Goal: Navigation & Orientation: Go to known website

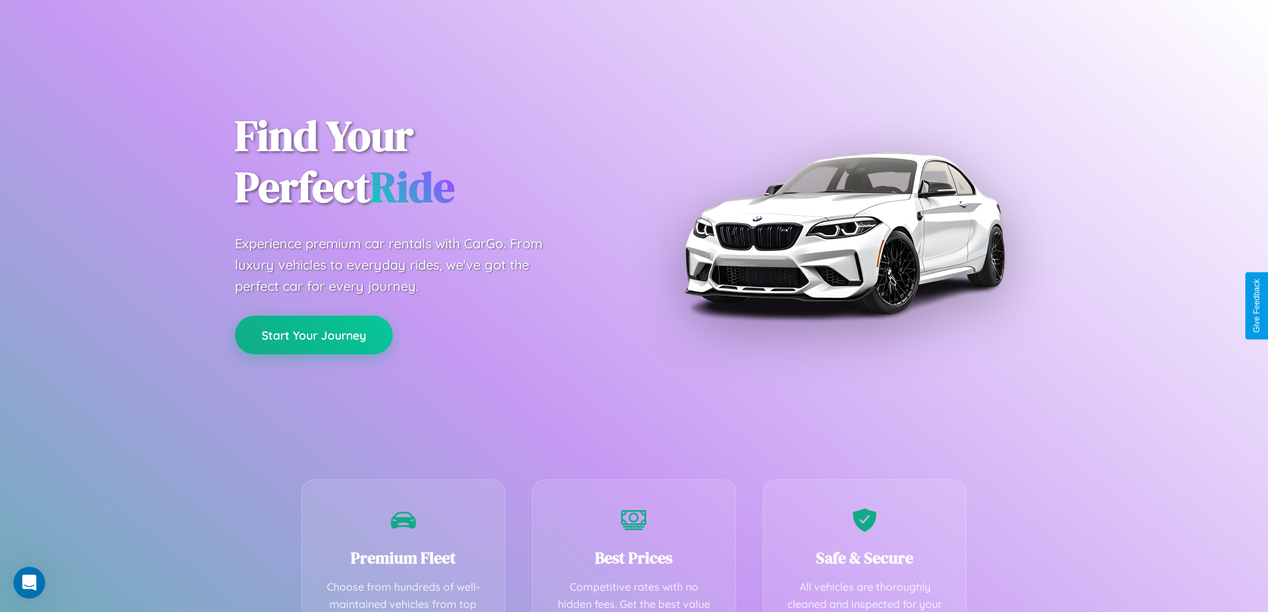
click at [313, 335] on button "Start Your Journey" at bounding box center [314, 334] width 158 height 39
click at [313, 334] on button "Start Your Journey" at bounding box center [314, 334] width 158 height 39
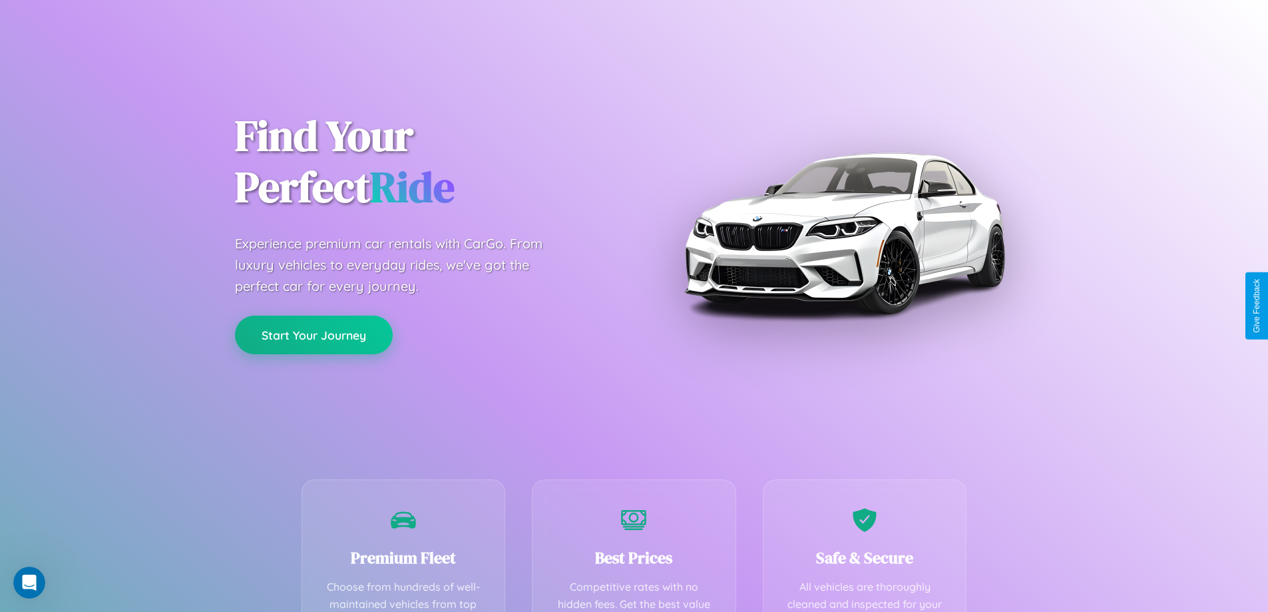
click at [313, 334] on button "Start Your Journey" at bounding box center [314, 334] width 158 height 39
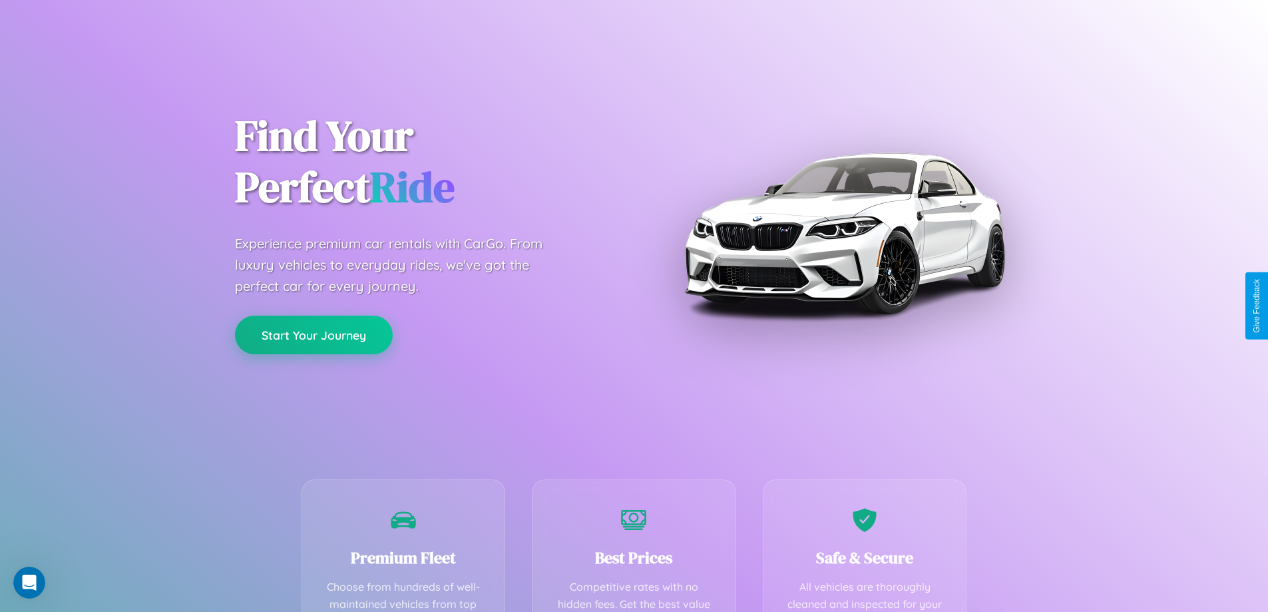
click at [313, 334] on button "Start Your Journey" at bounding box center [314, 334] width 158 height 39
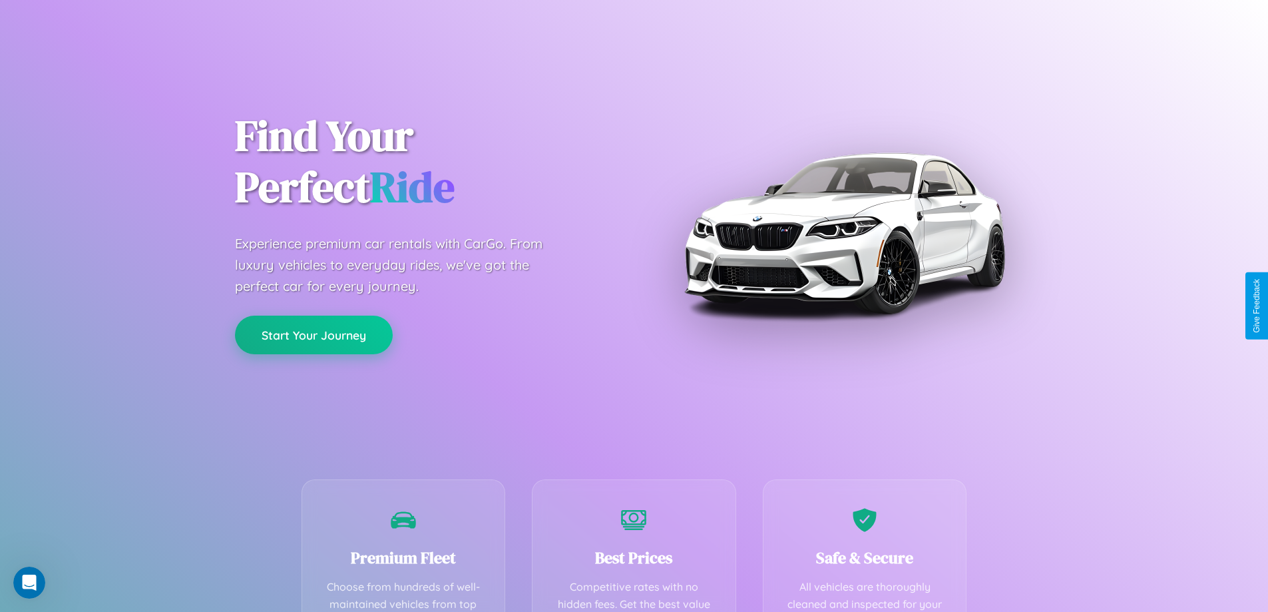
click at [313, 334] on button "Start Your Journey" at bounding box center [314, 334] width 158 height 39
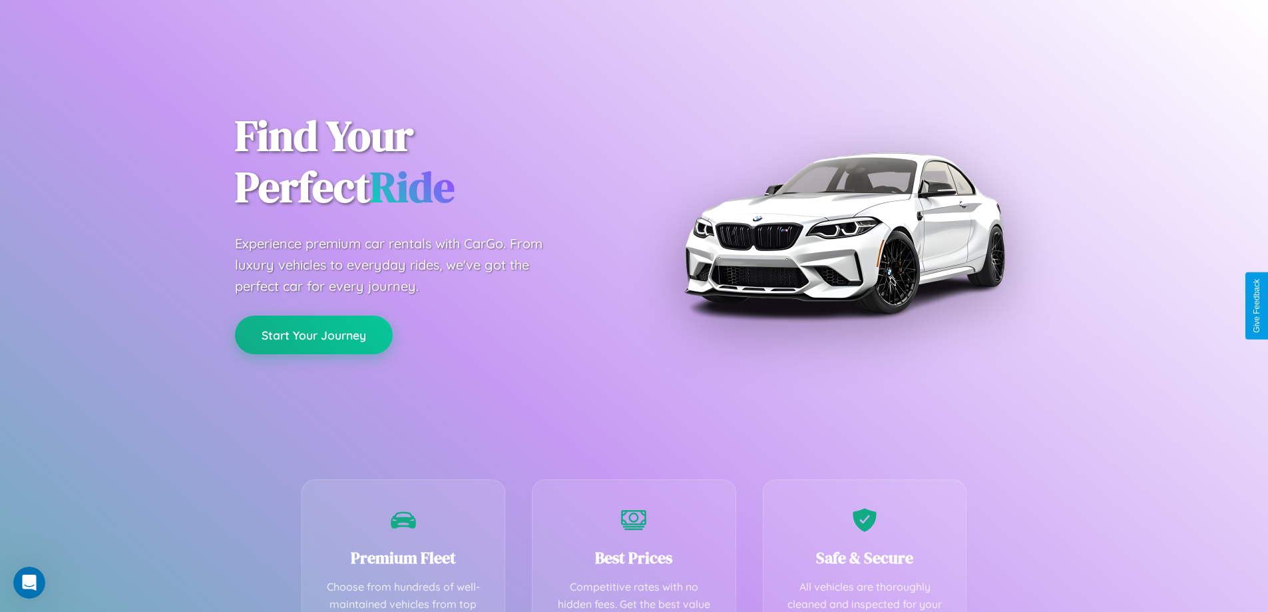
click at [313, 334] on button "Start Your Journey" at bounding box center [314, 334] width 158 height 39
